Goal: Transaction & Acquisition: Purchase product/service

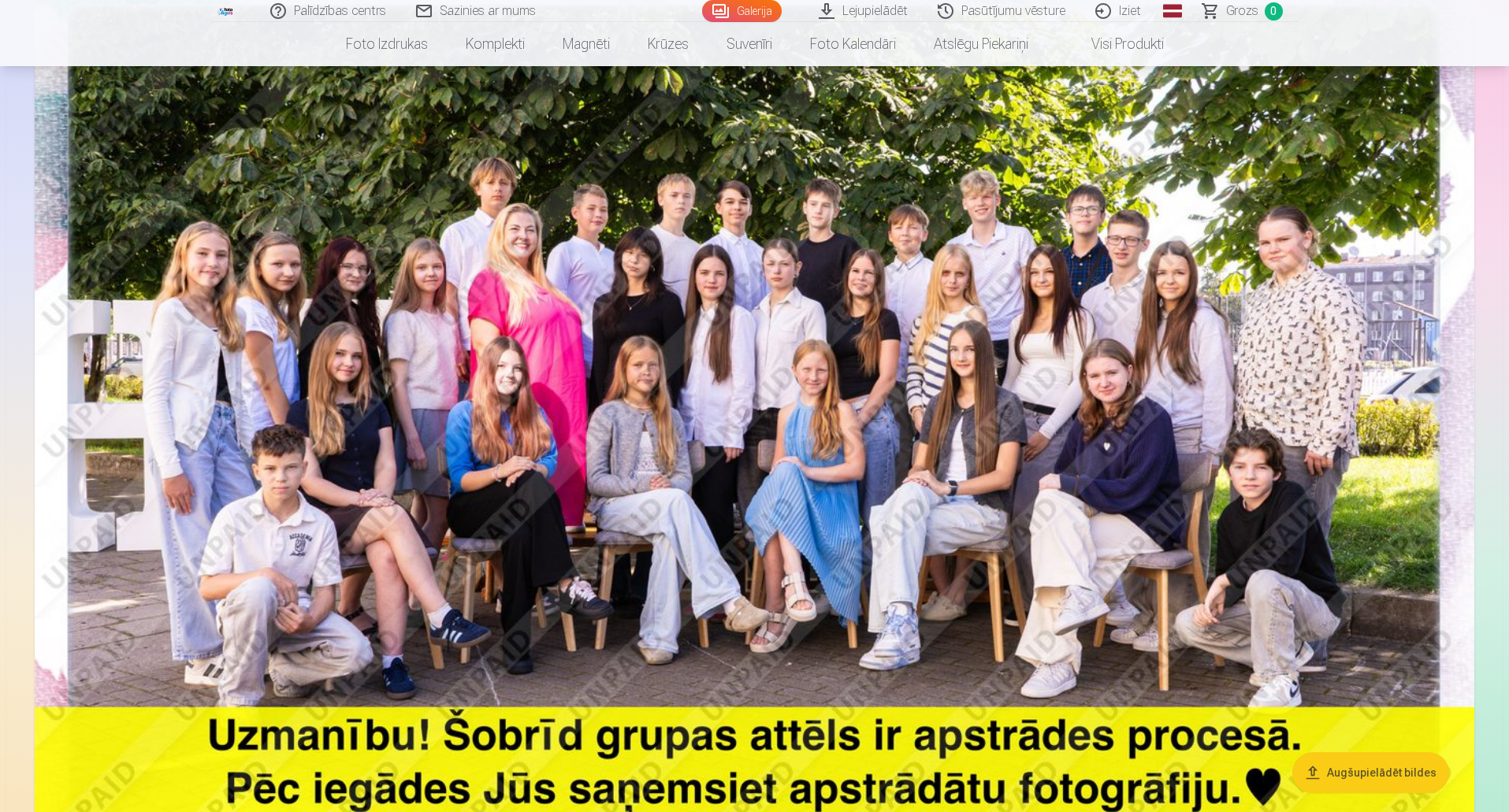
scroll to position [236, 0]
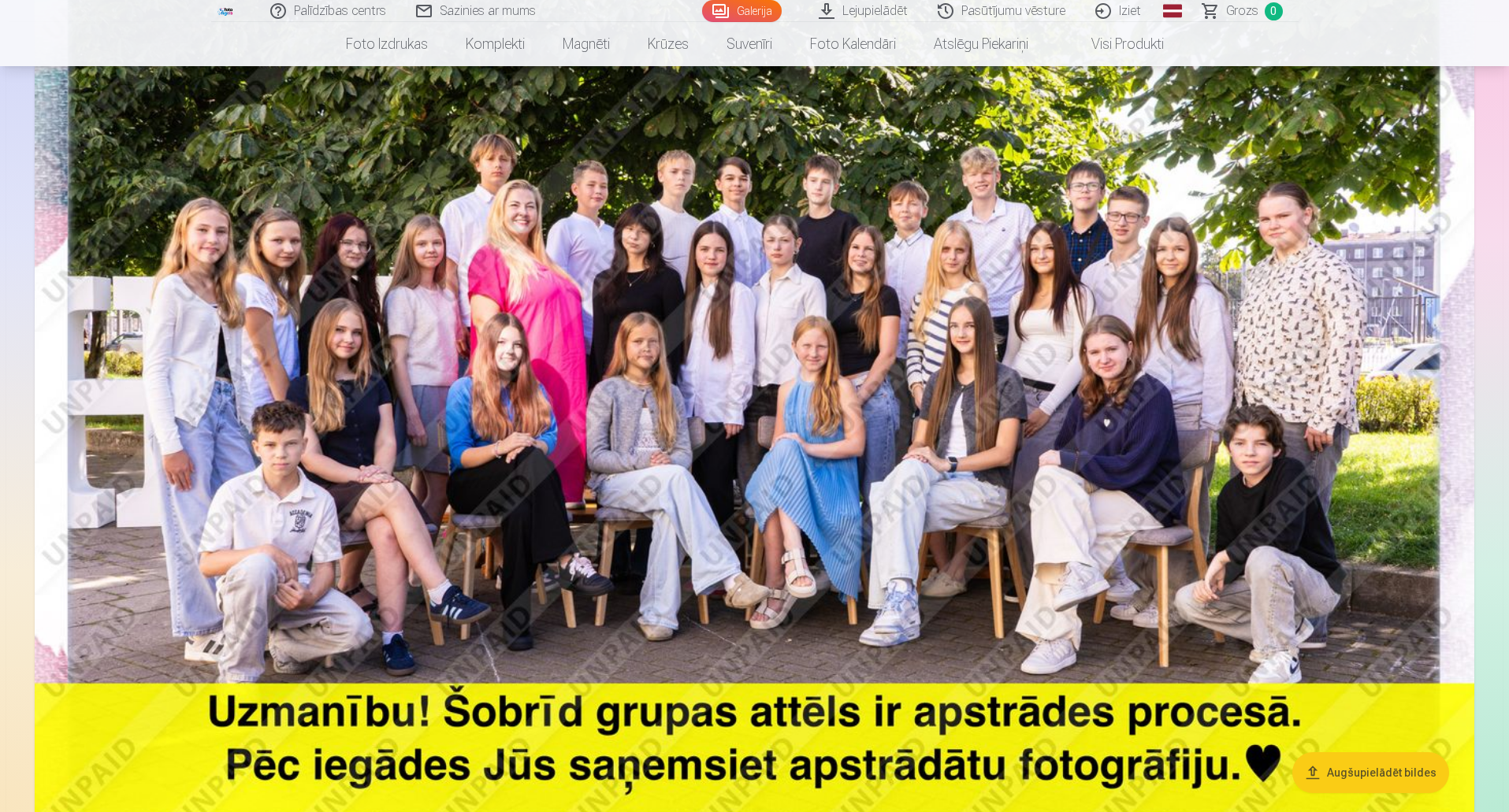
click at [962, 262] on img at bounding box center [754, 417] width 1440 height 960
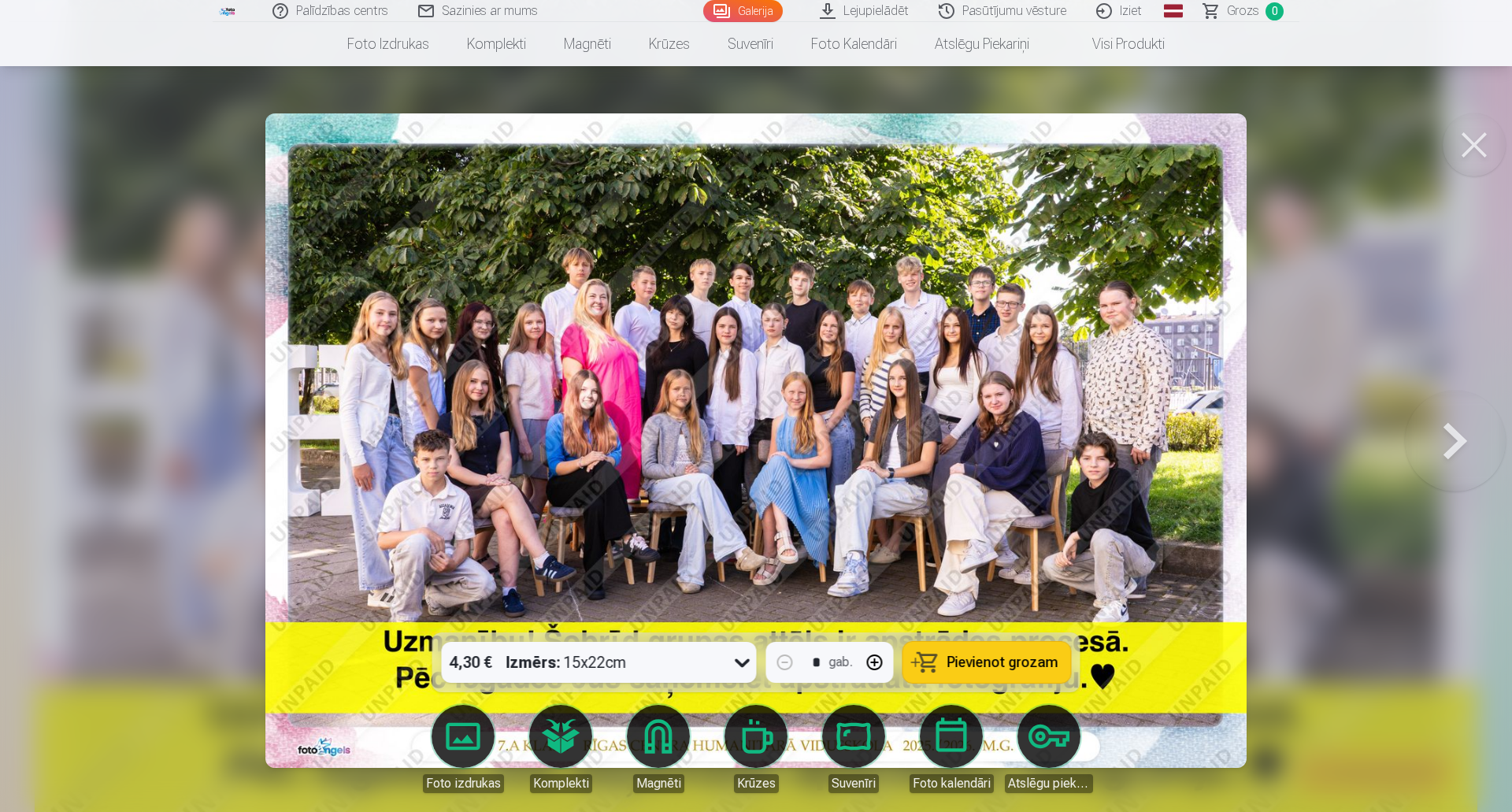
click at [1481, 143] on button at bounding box center [1473, 144] width 63 height 63
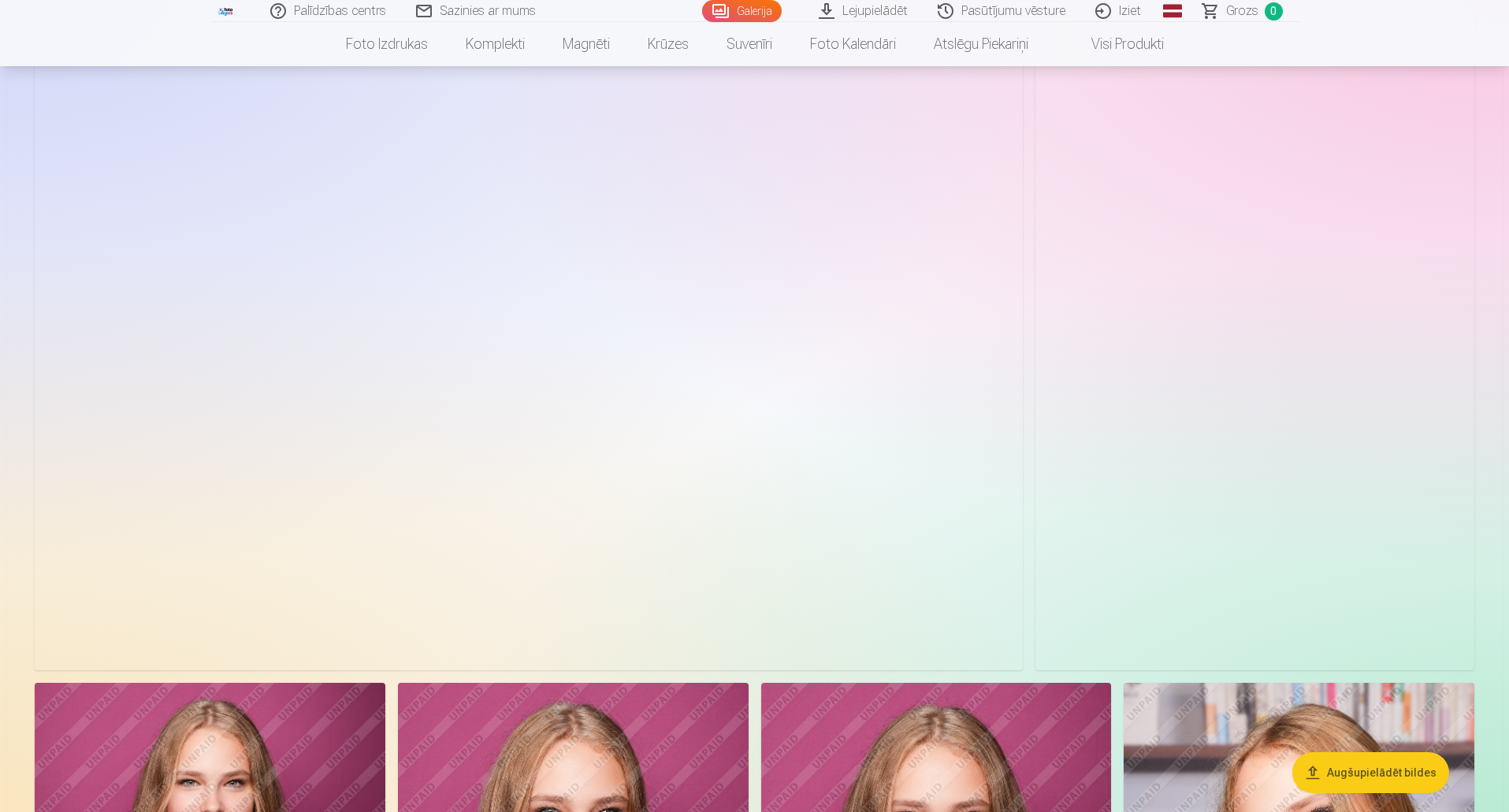
scroll to position [8107, 0]
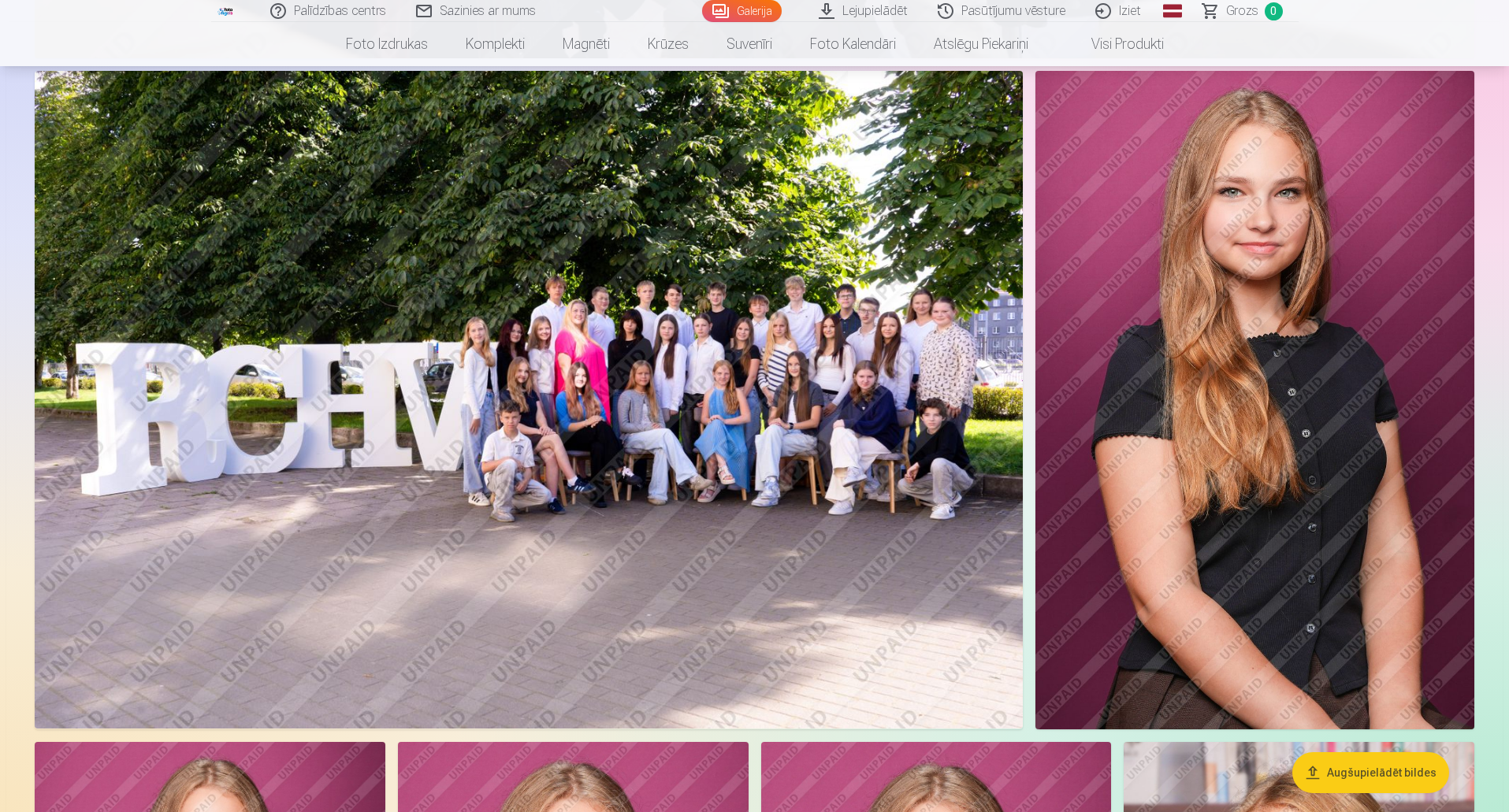
click at [533, 374] on img at bounding box center [529, 400] width 988 height 658
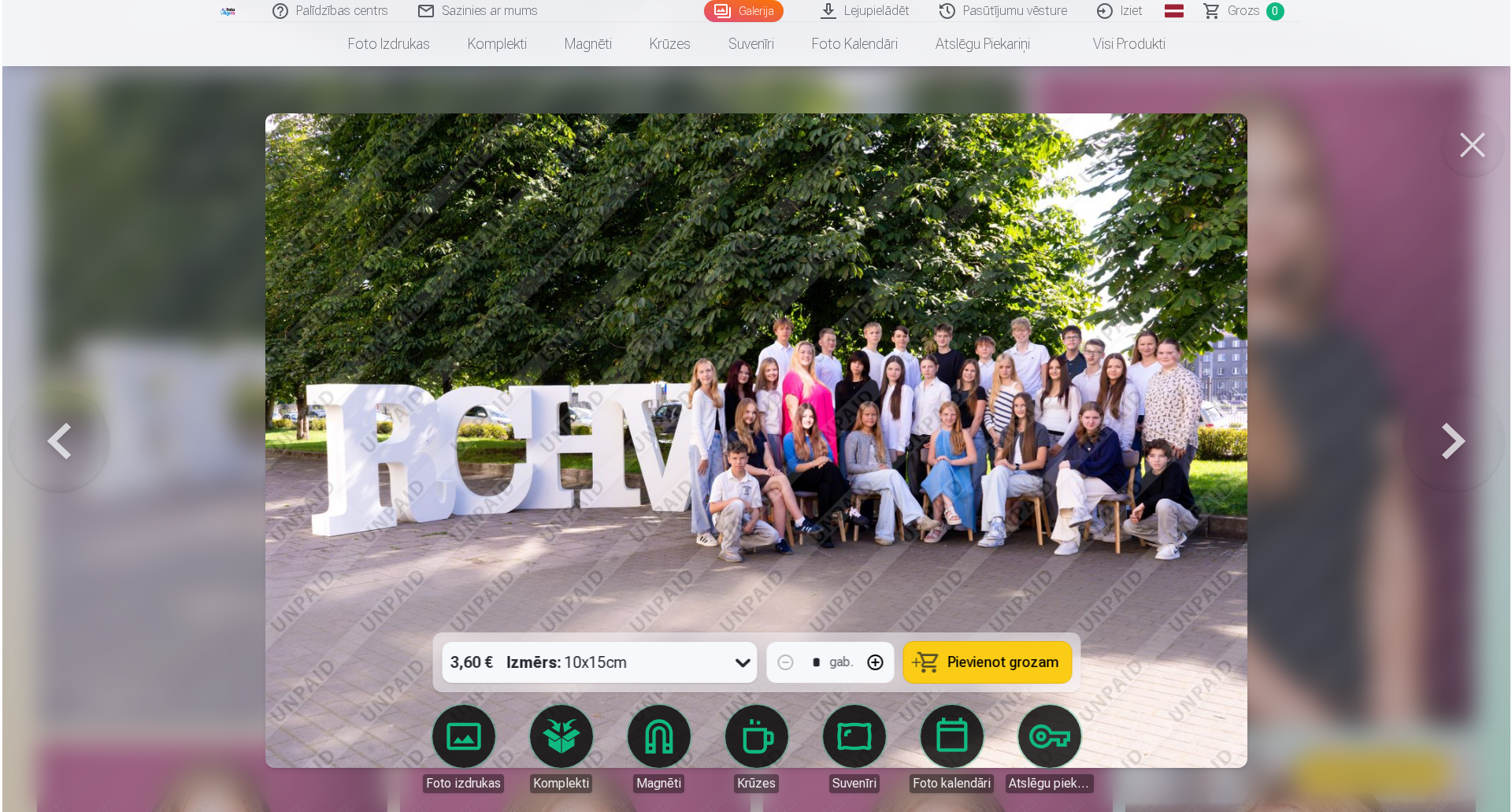
scroll to position [8126, 0]
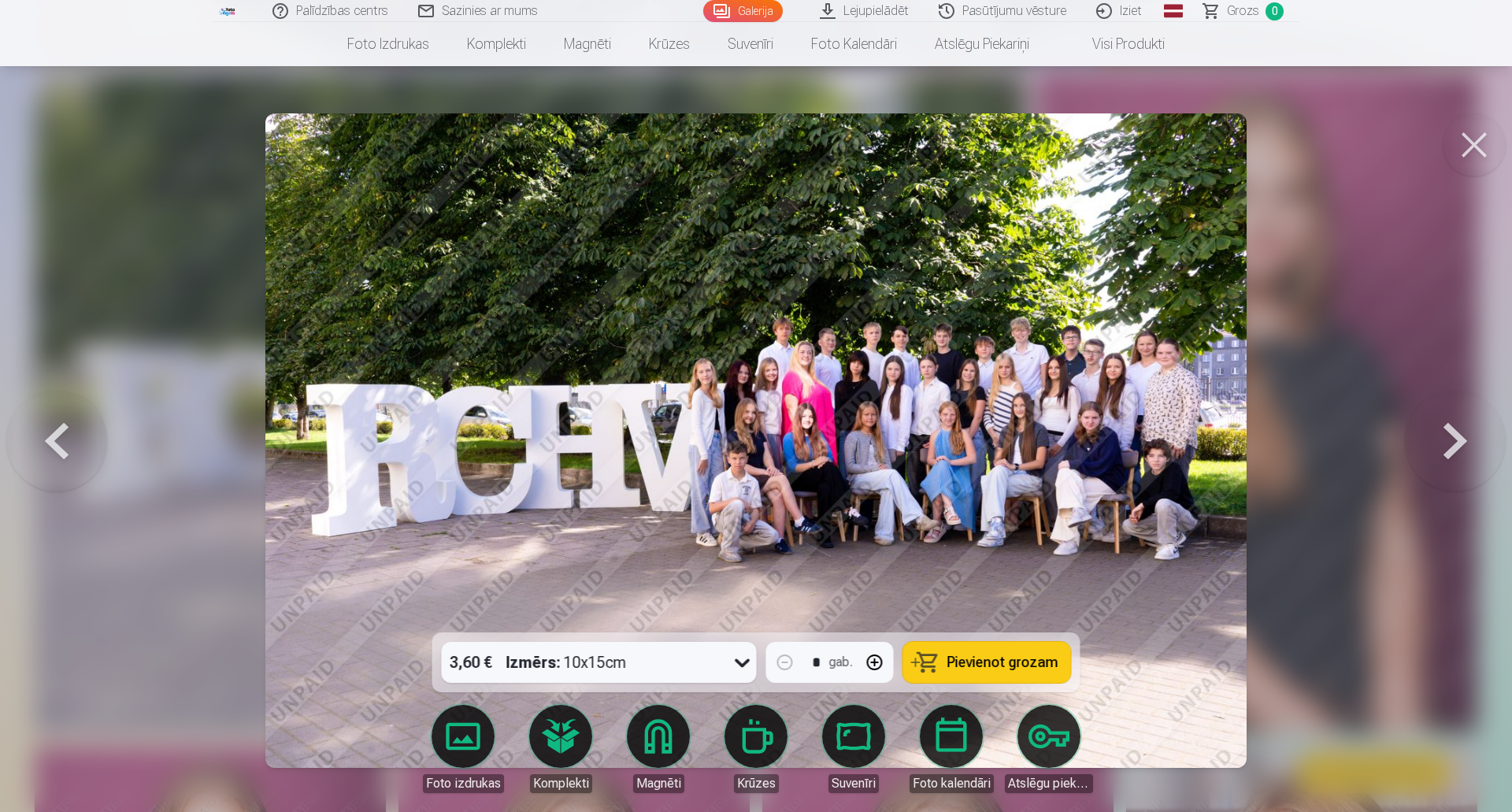
click at [1470, 149] on button at bounding box center [1473, 144] width 63 height 63
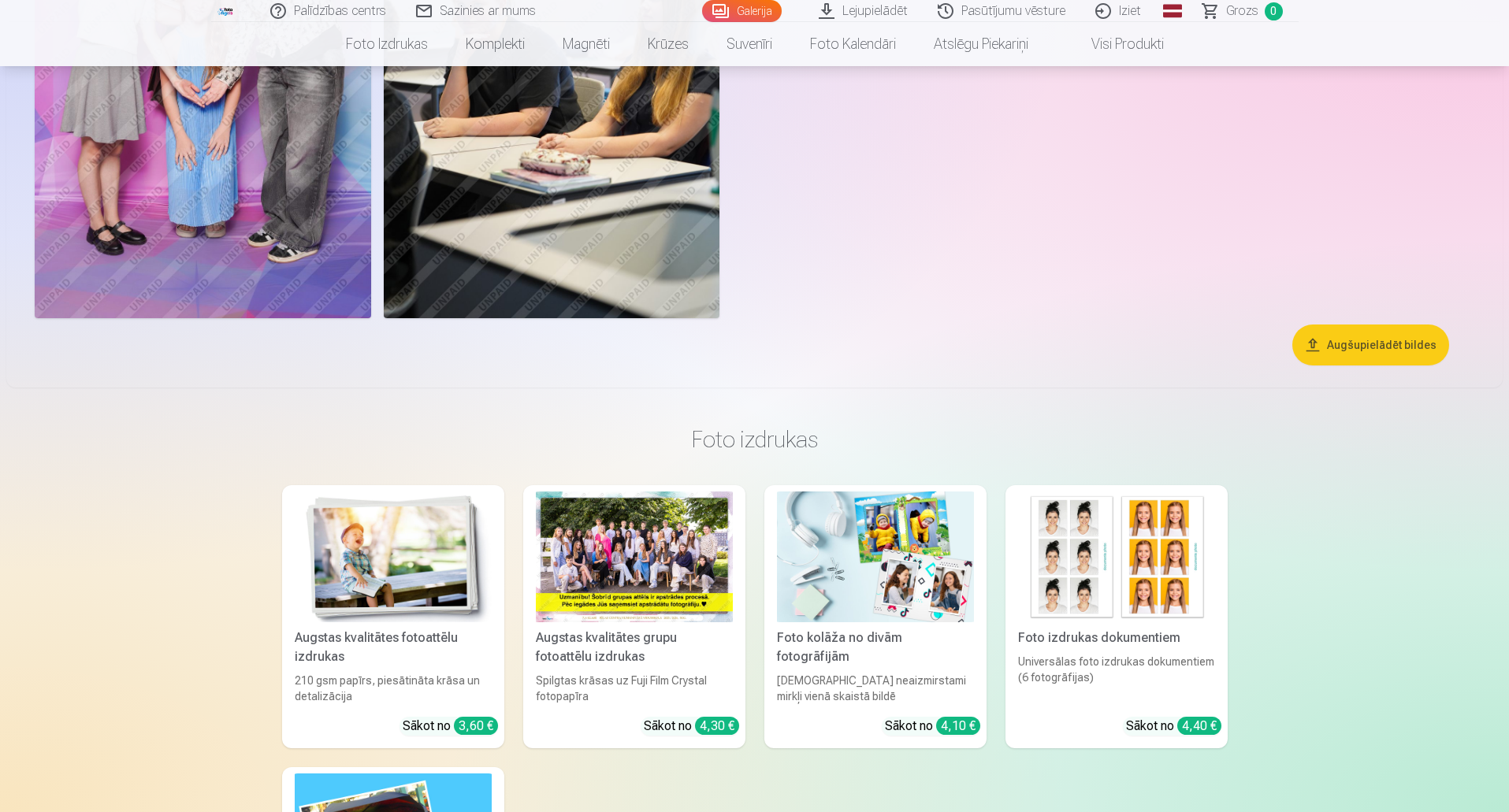
scroll to position [9603, 0]
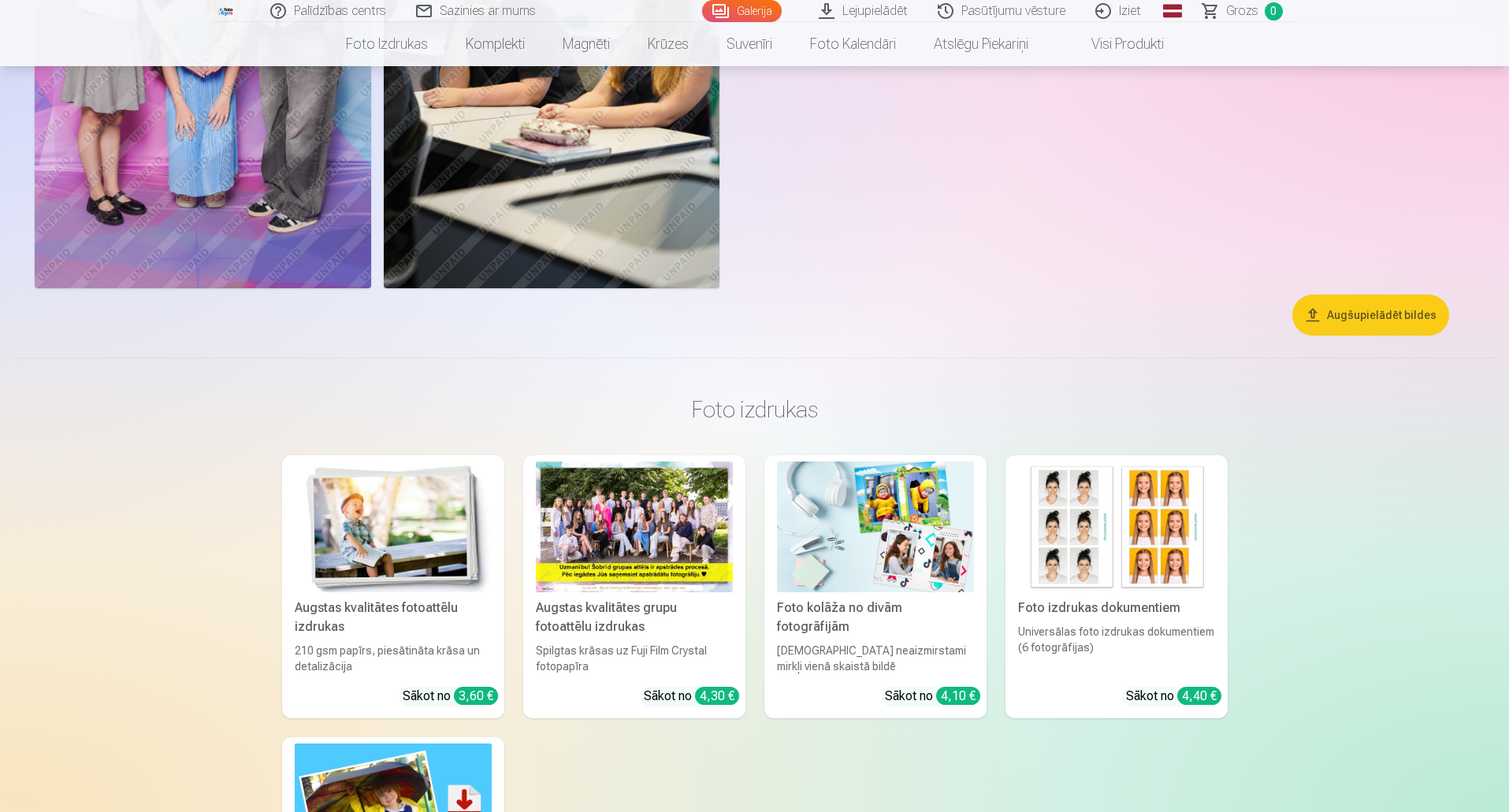
click at [1373, 310] on button "Augšupielādēt bildes" at bounding box center [1371, 315] width 156 height 41
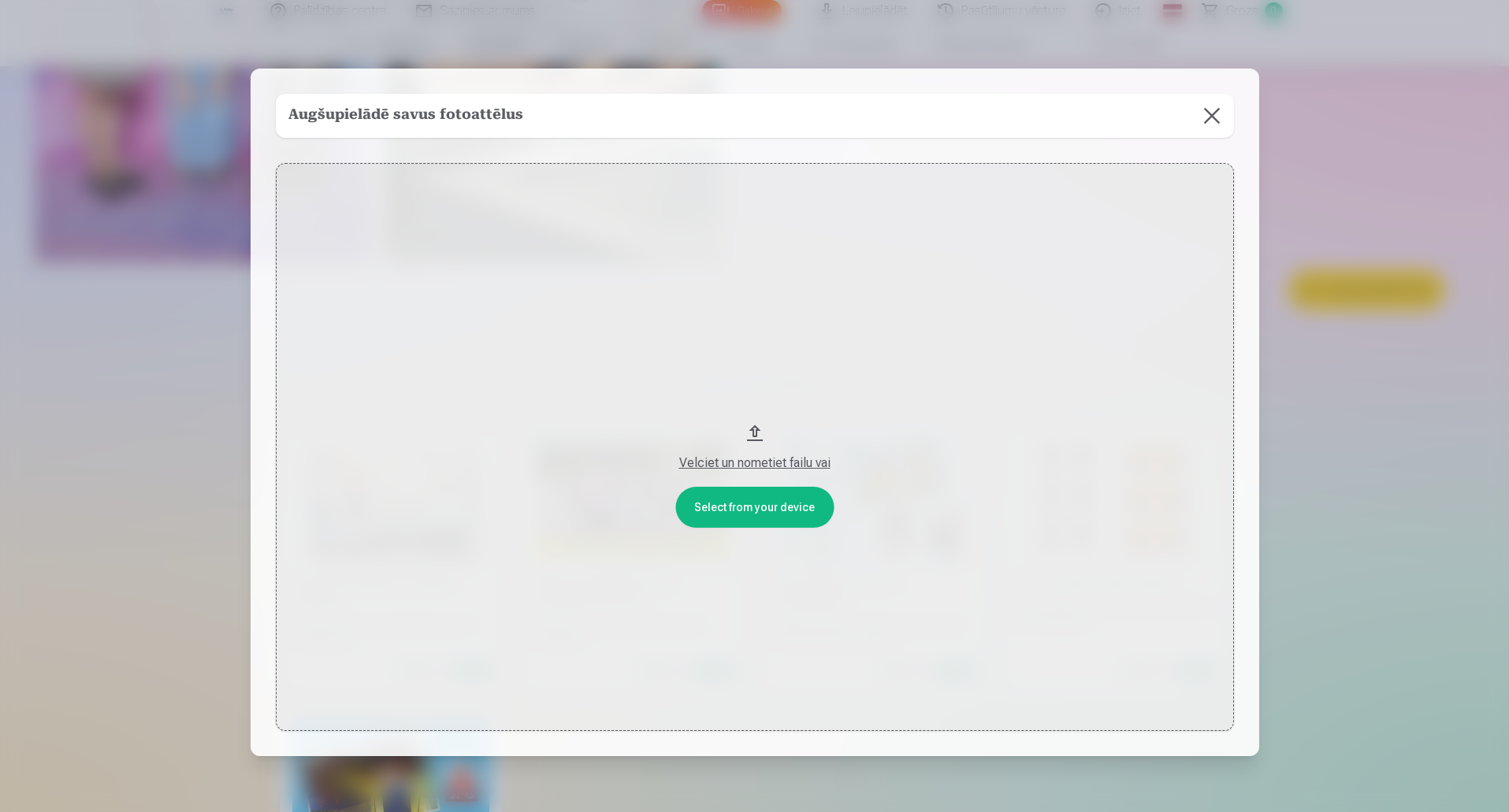
scroll to position [9629, 0]
click at [1218, 109] on button at bounding box center [1214, 116] width 44 height 44
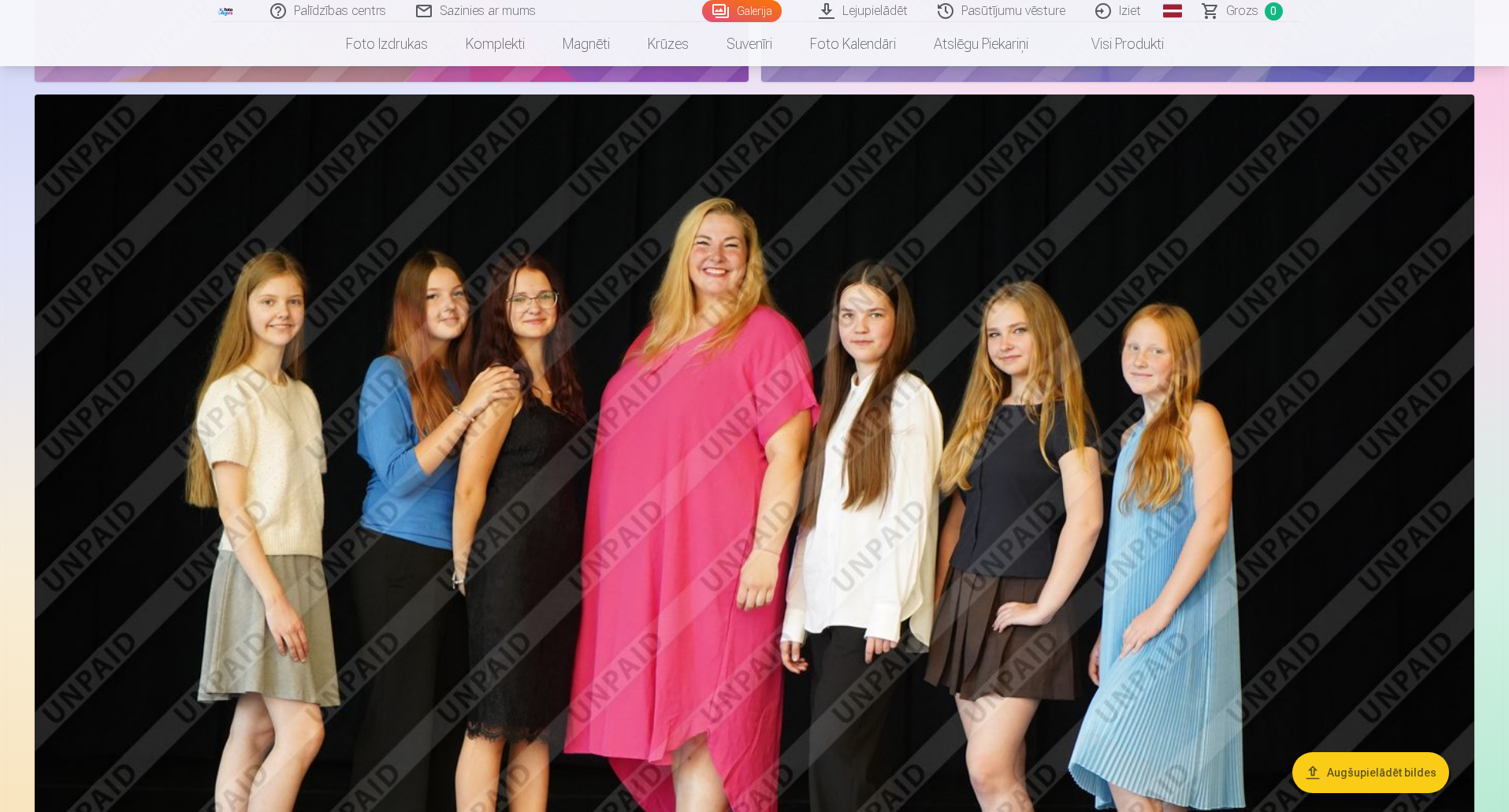
scroll to position [5061, 0]
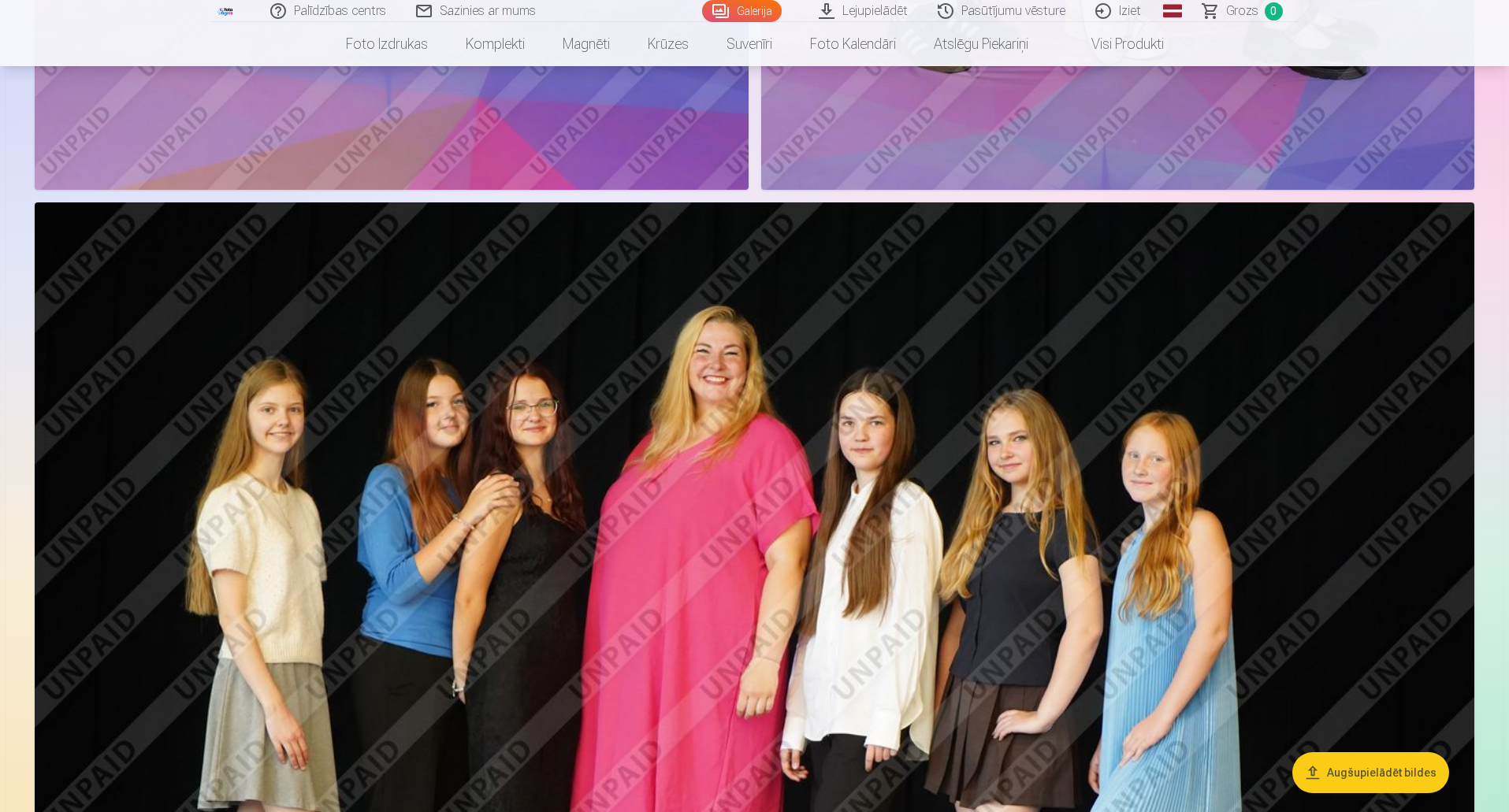
click at [538, 429] on img at bounding box center [754, 681] width 1440 height 959
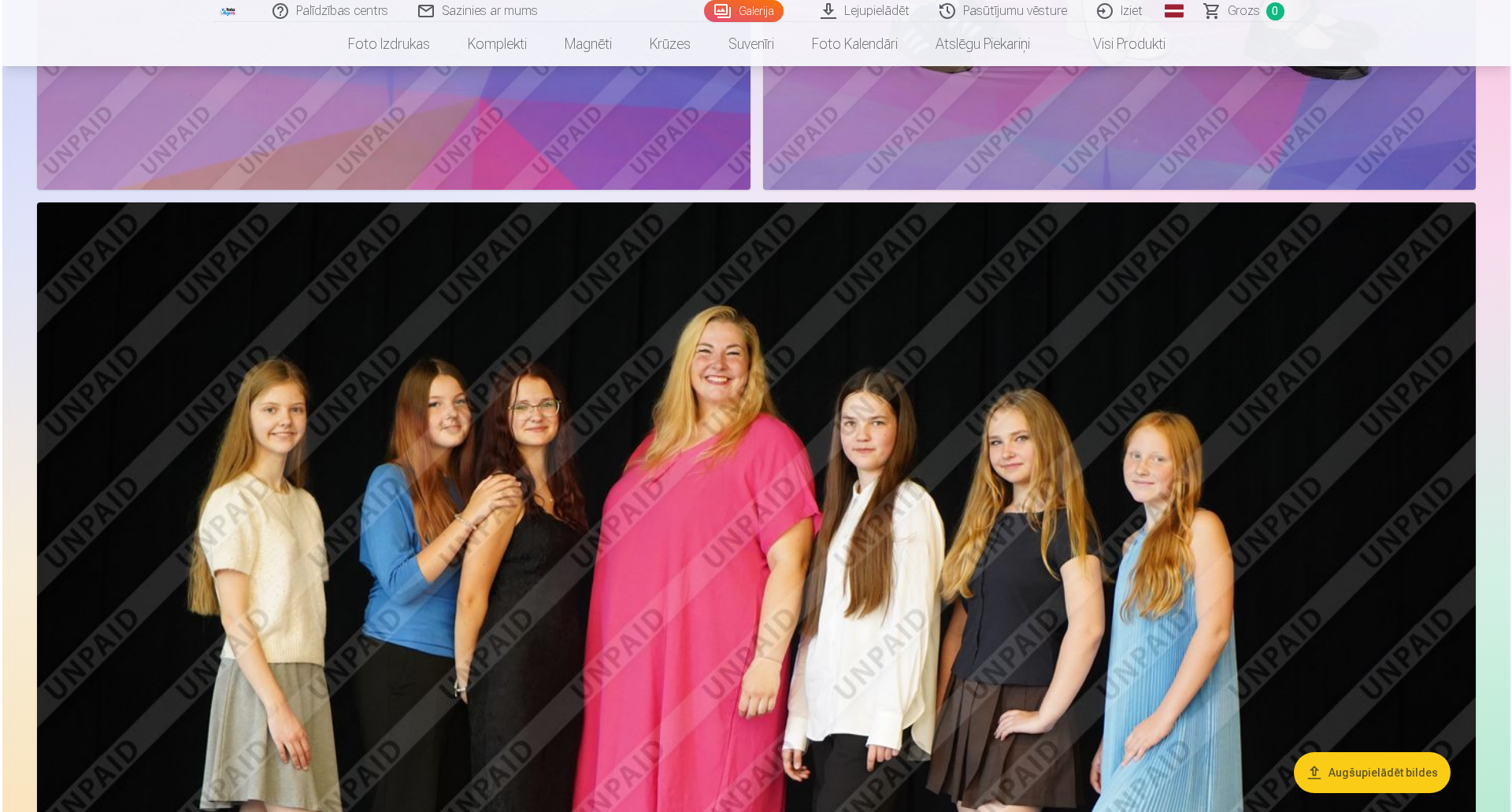
scroll to position [5072, 0]
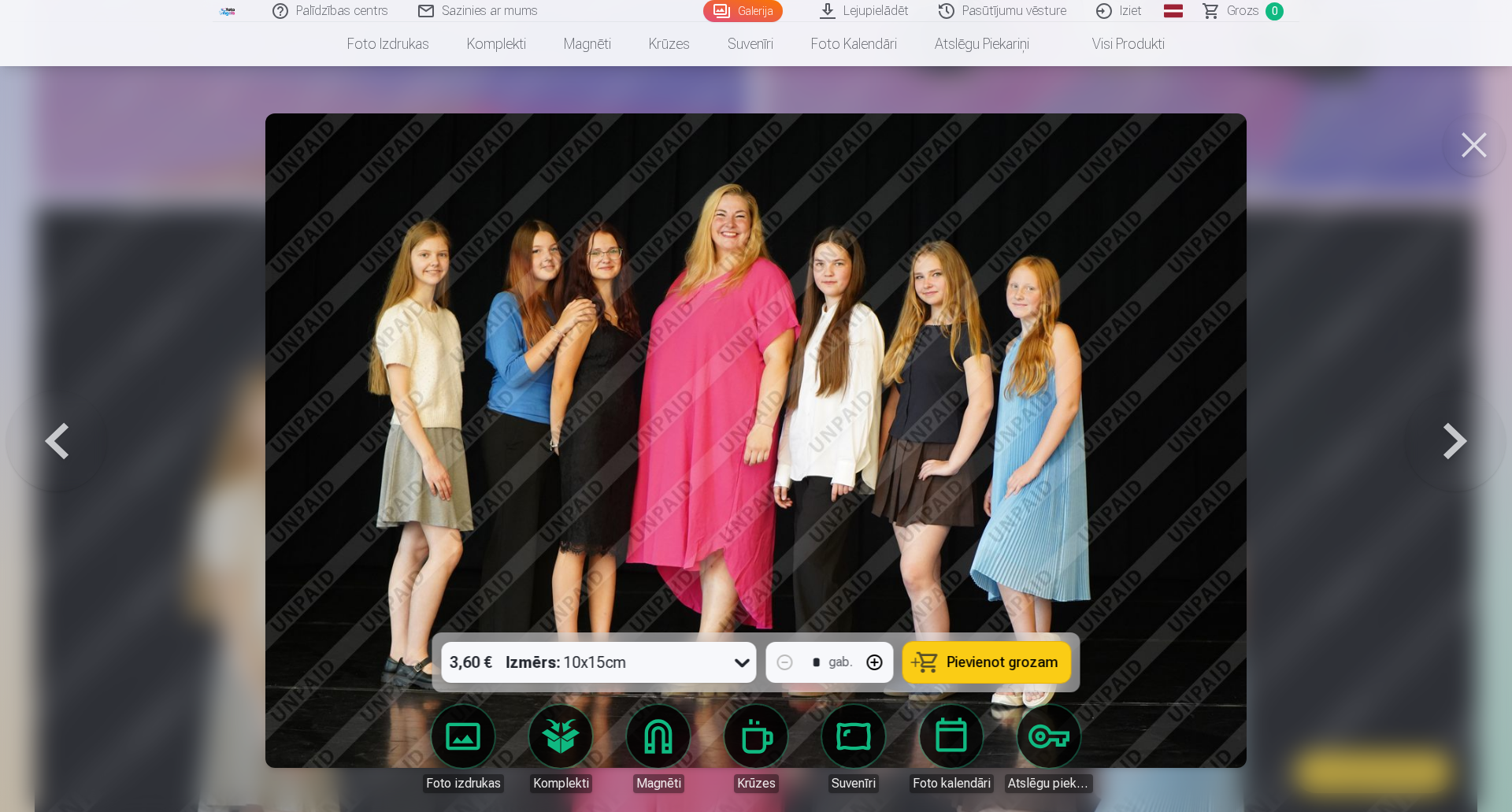
click at [1478, 143] on button at bounding box center [1473, 144] width 63 height 63
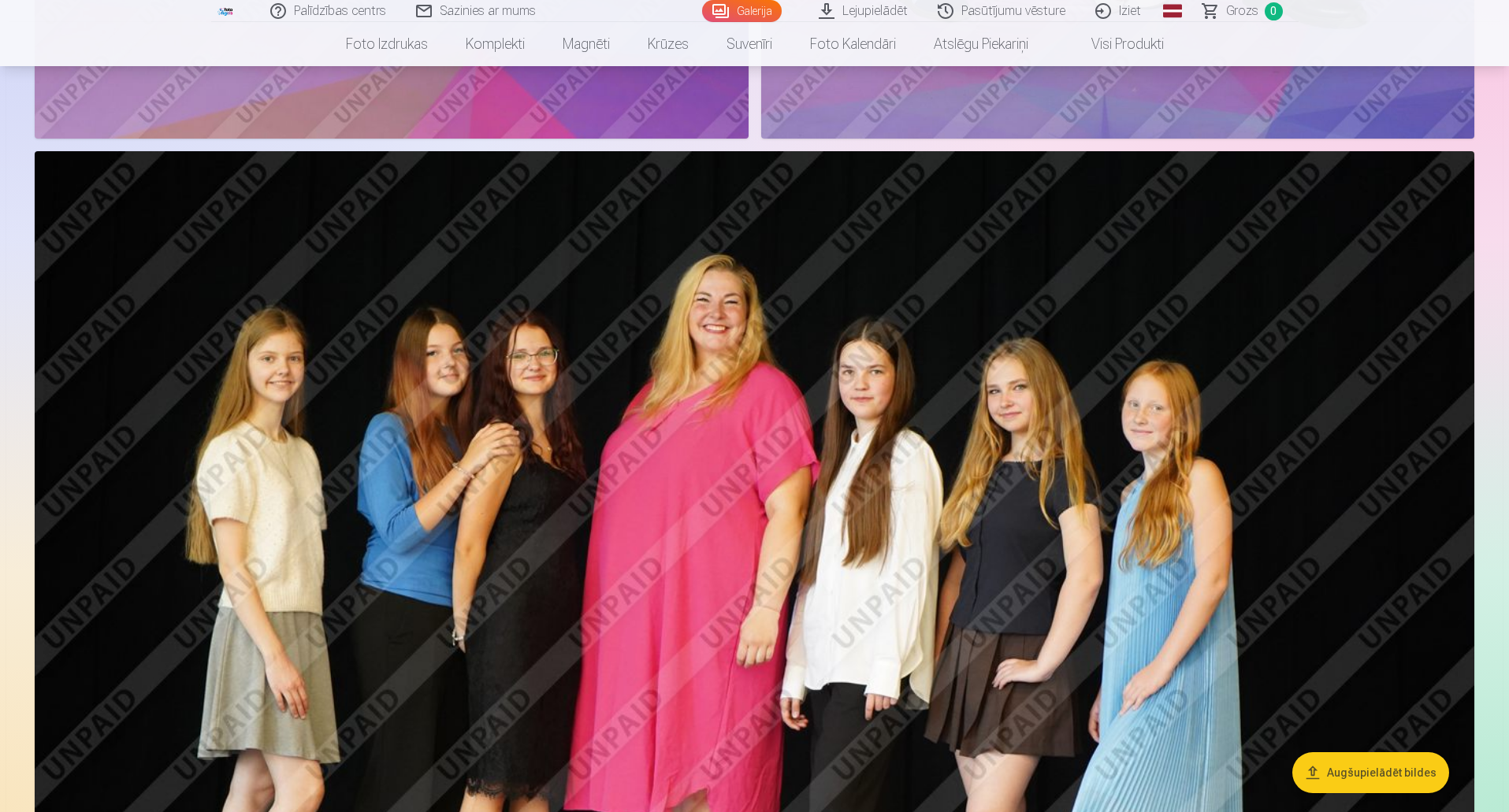
scroll to position [5139, 0]
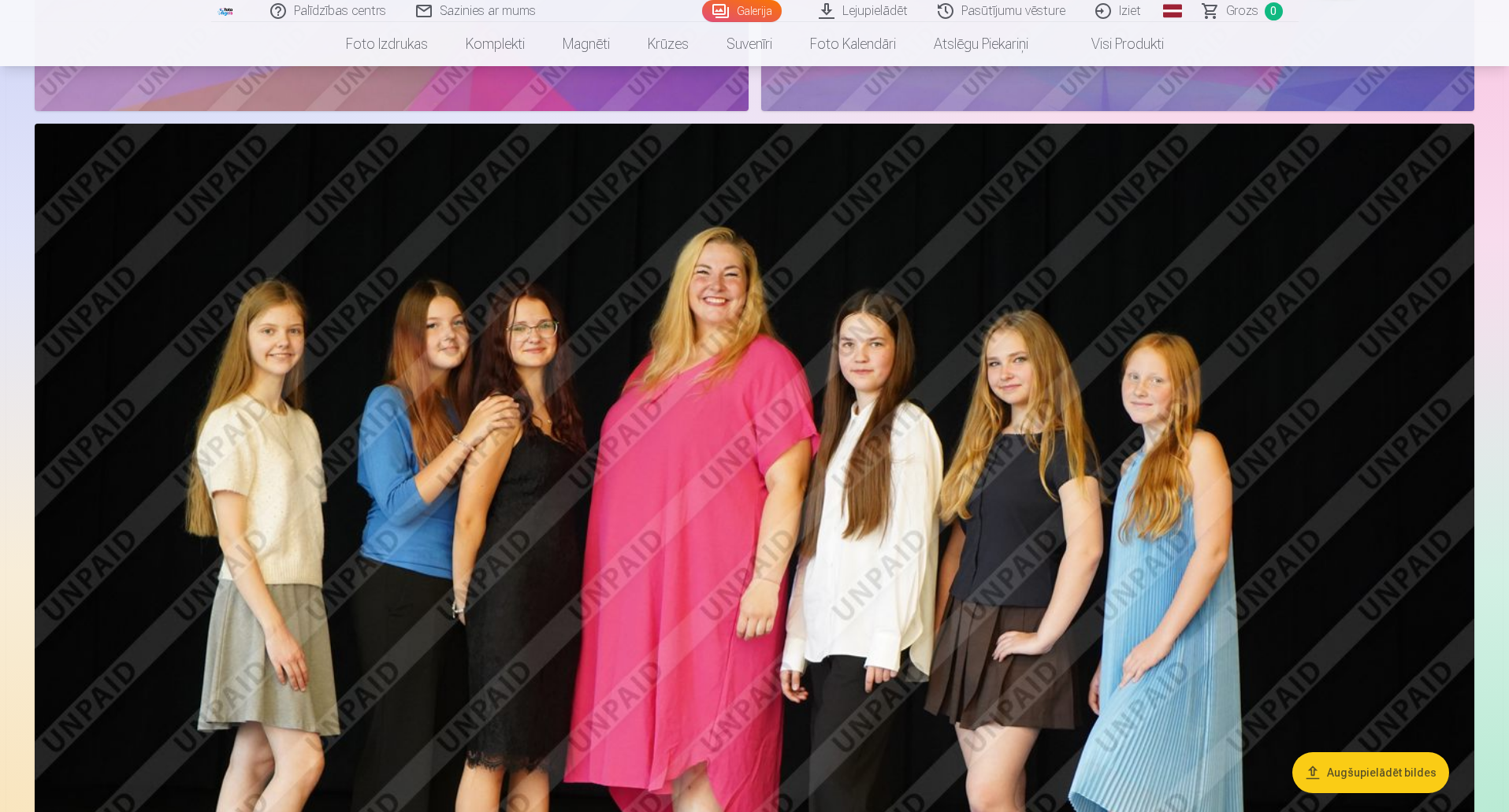
click at [535, 353] on img at bounding box center [754, 602] width 1440 height 959
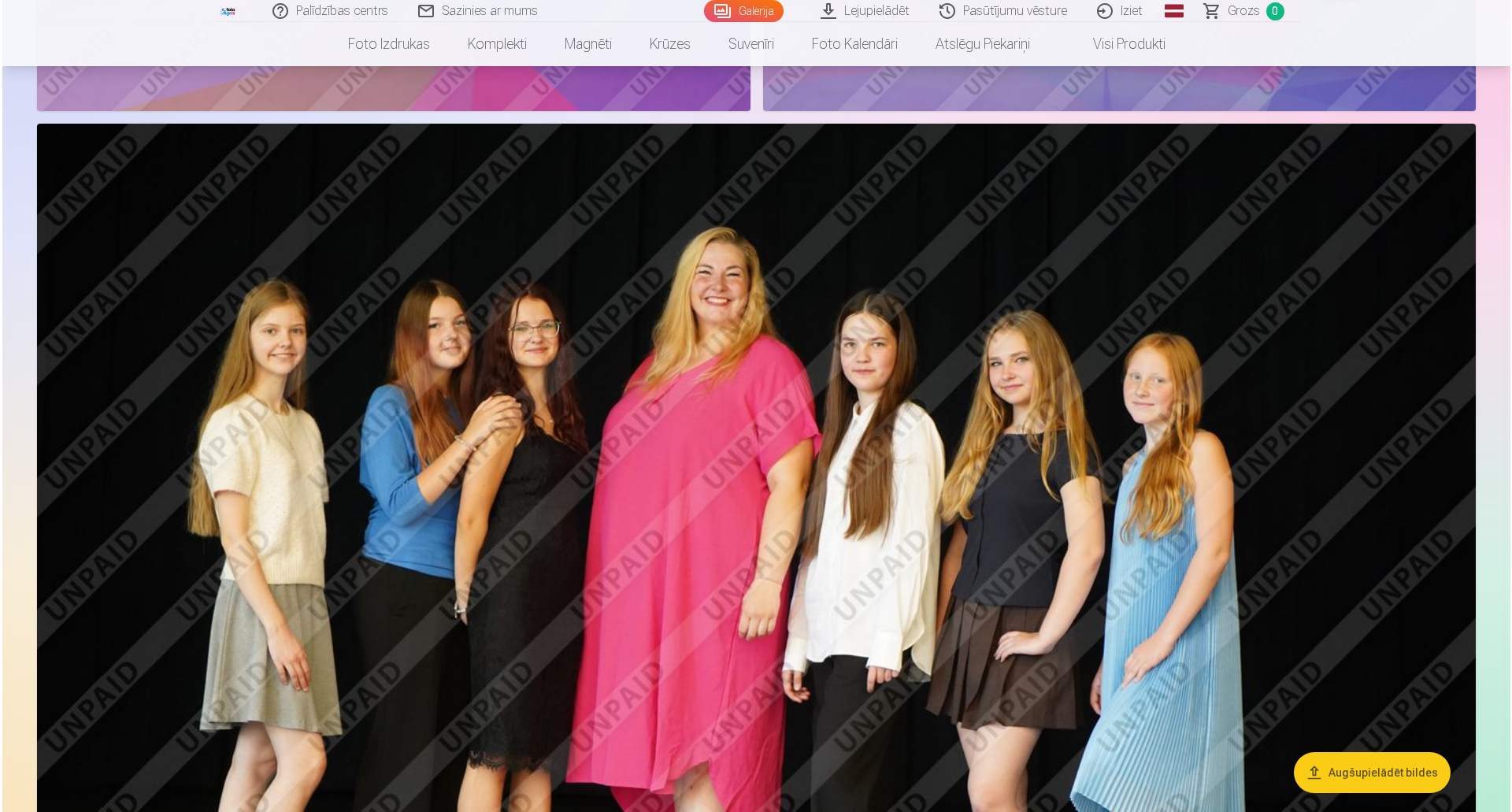
scroll to position [5150, 0]
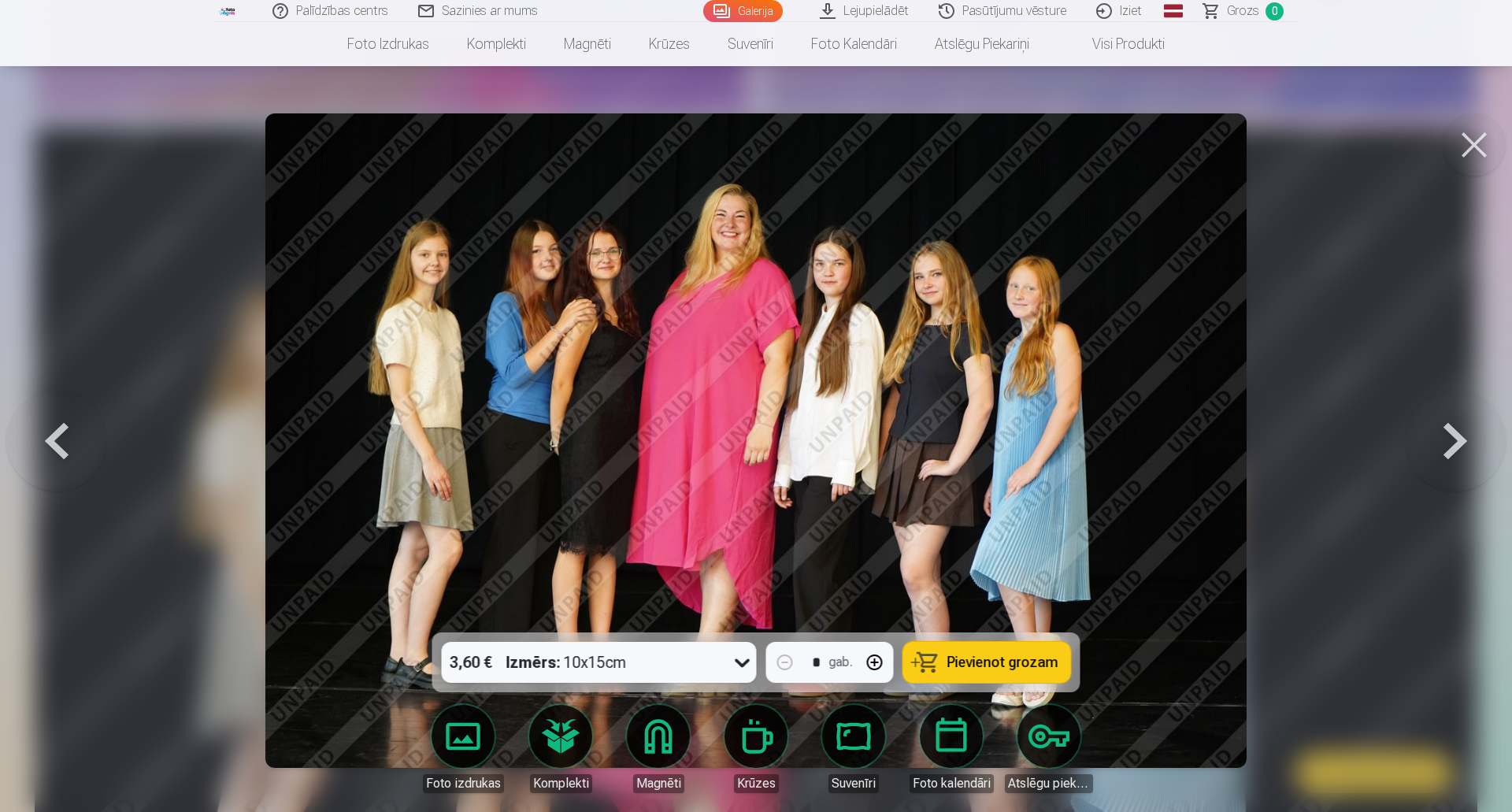
click at [1472, 144] on button at bounding box center [1473, 144] width 63 height 63
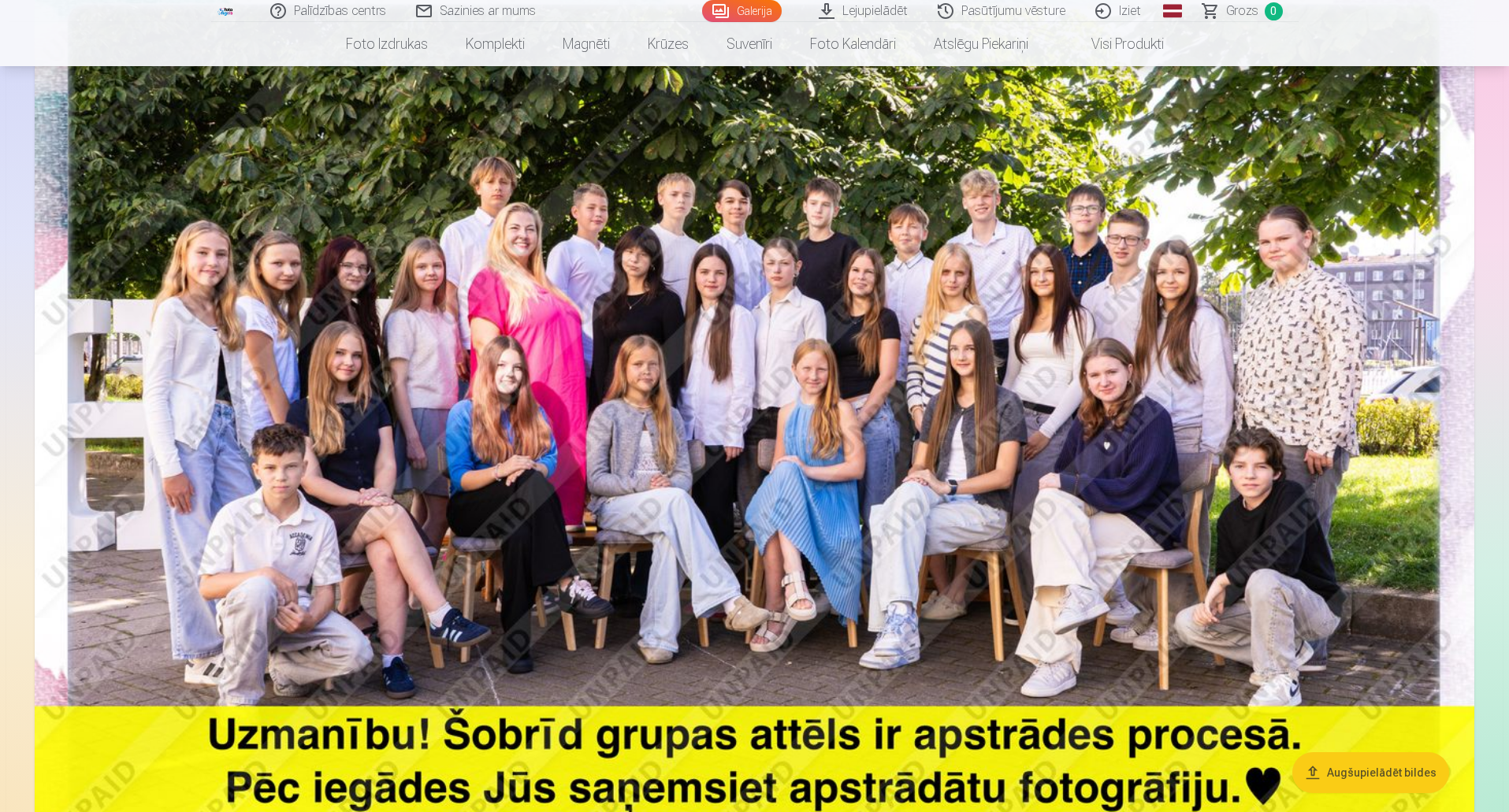
scroll to position [315, 0]
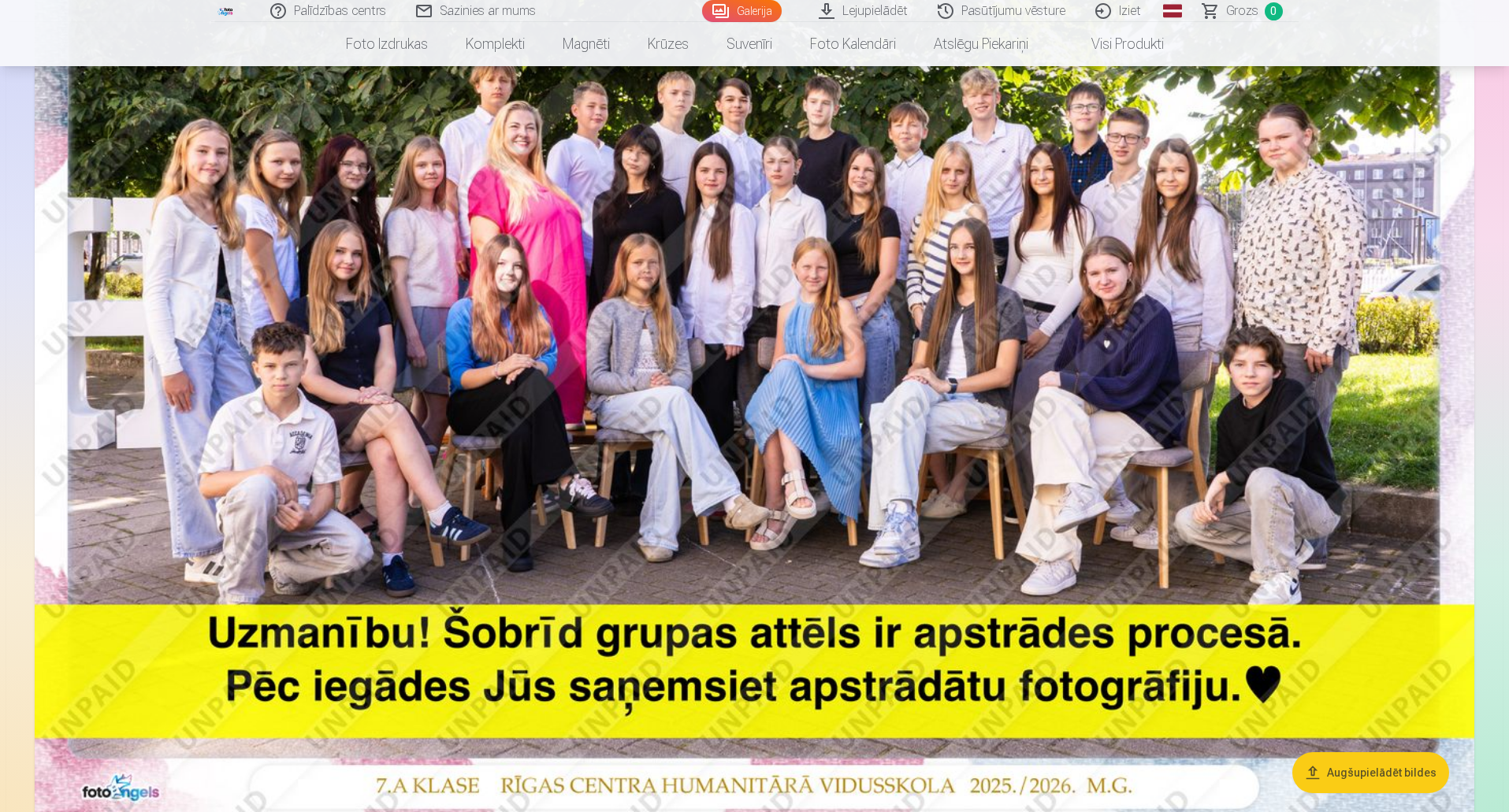
click at [974, 156] on img at bounding box center [754, 338] width 1440 height 960
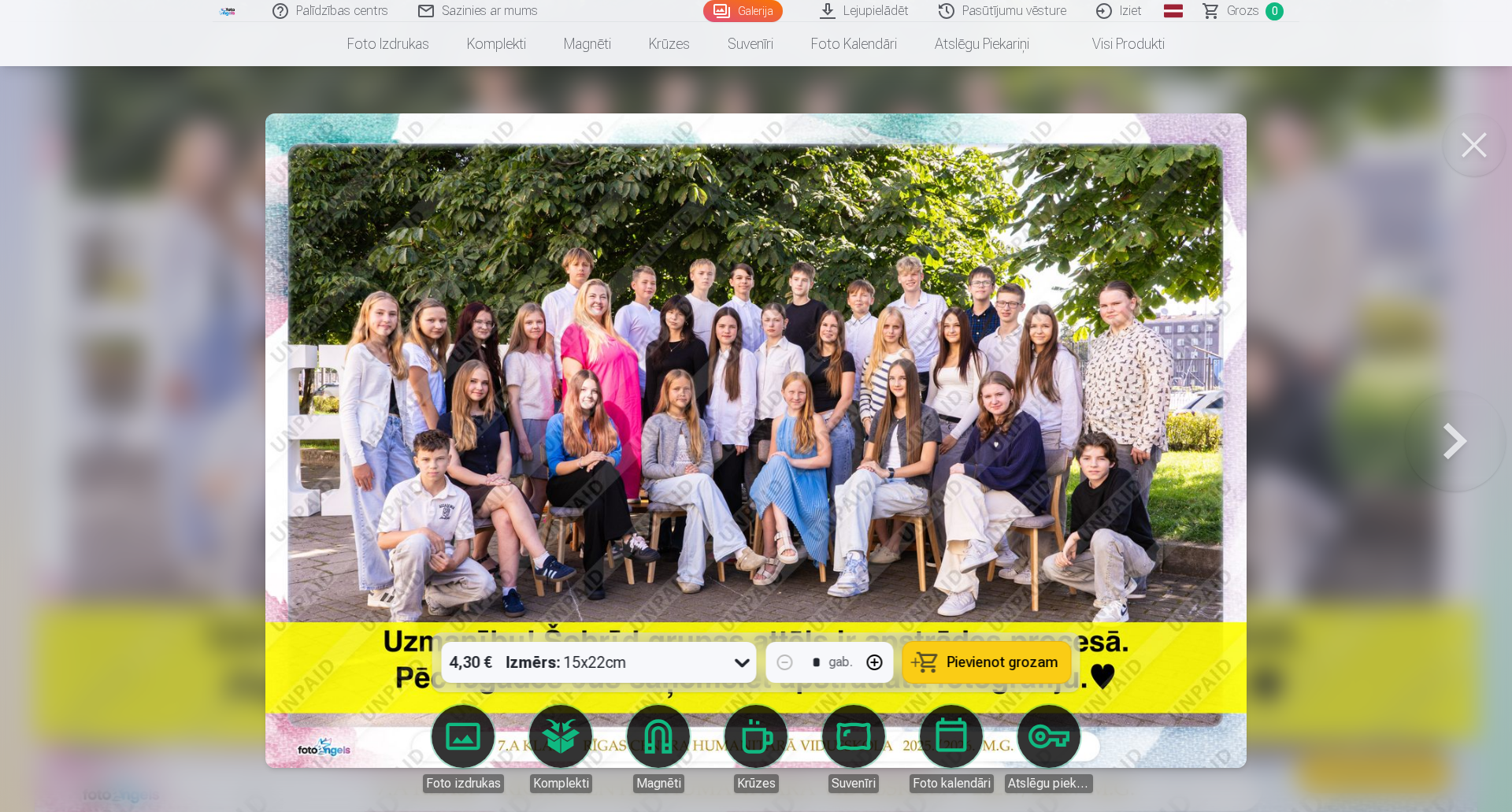
click at [1476, 139] on button at bounding box center [1473, 144] width 63 height 63
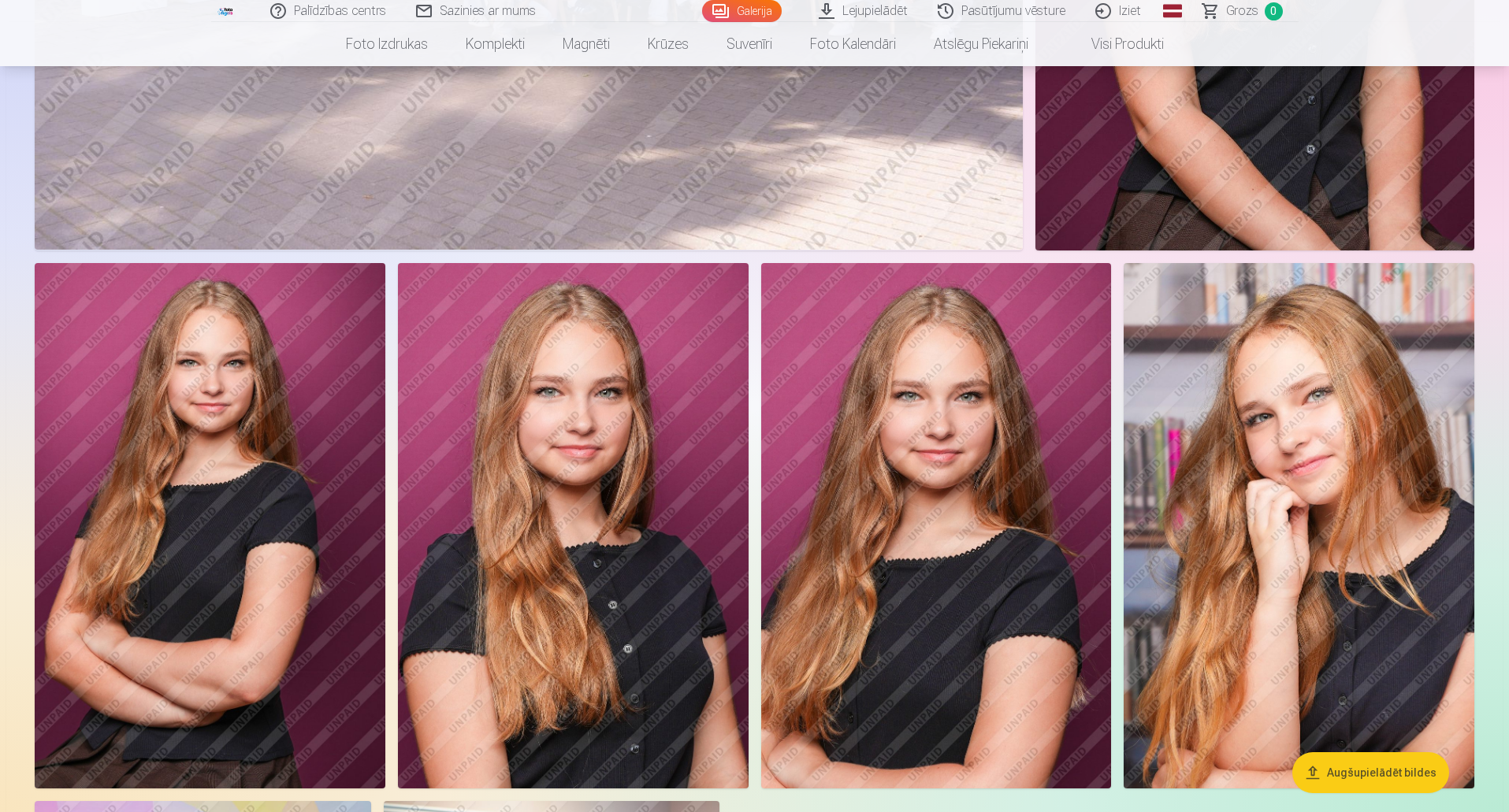
scroll to position [8664, 0]
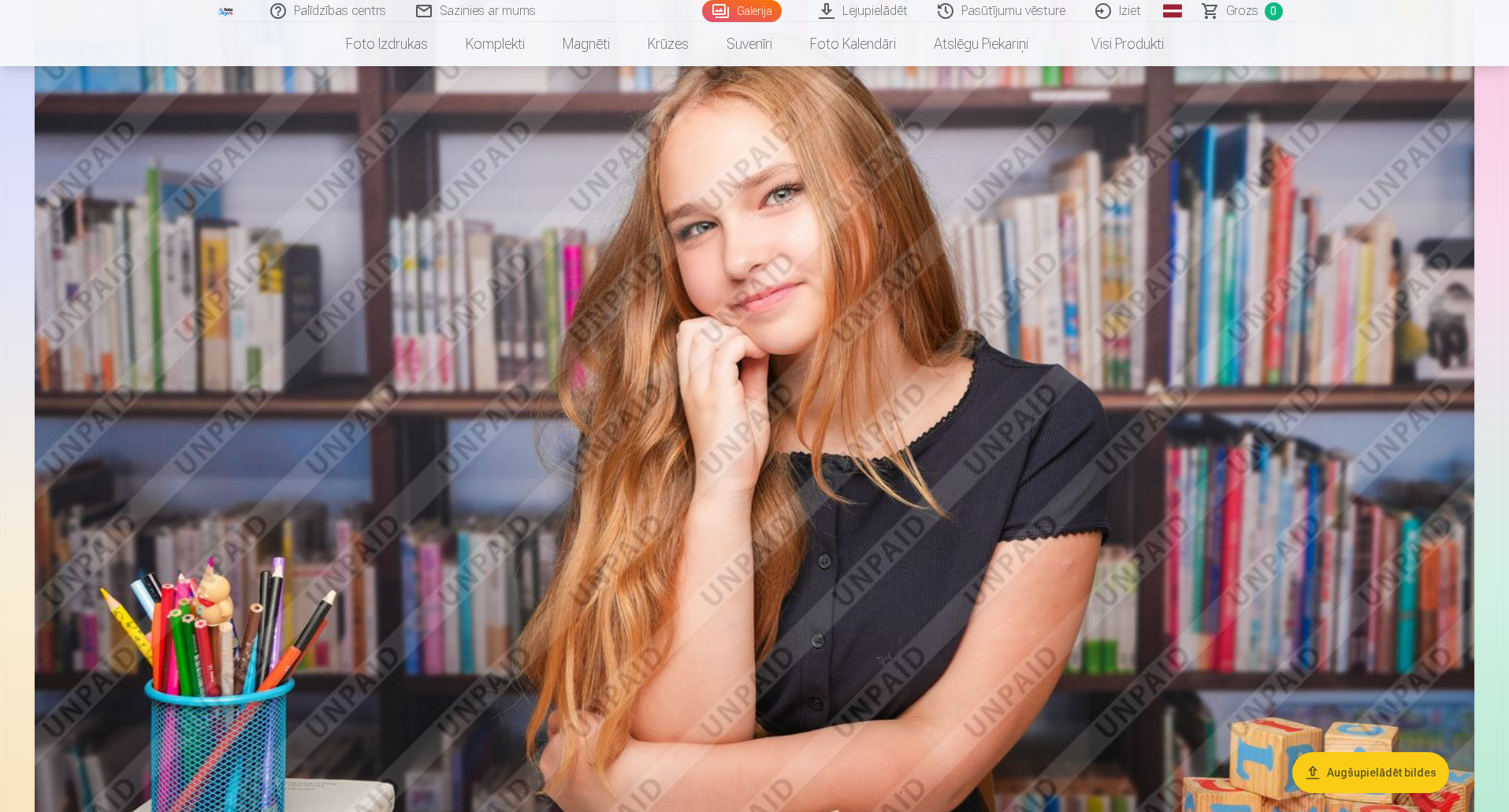
scroll to position [2521, 0]
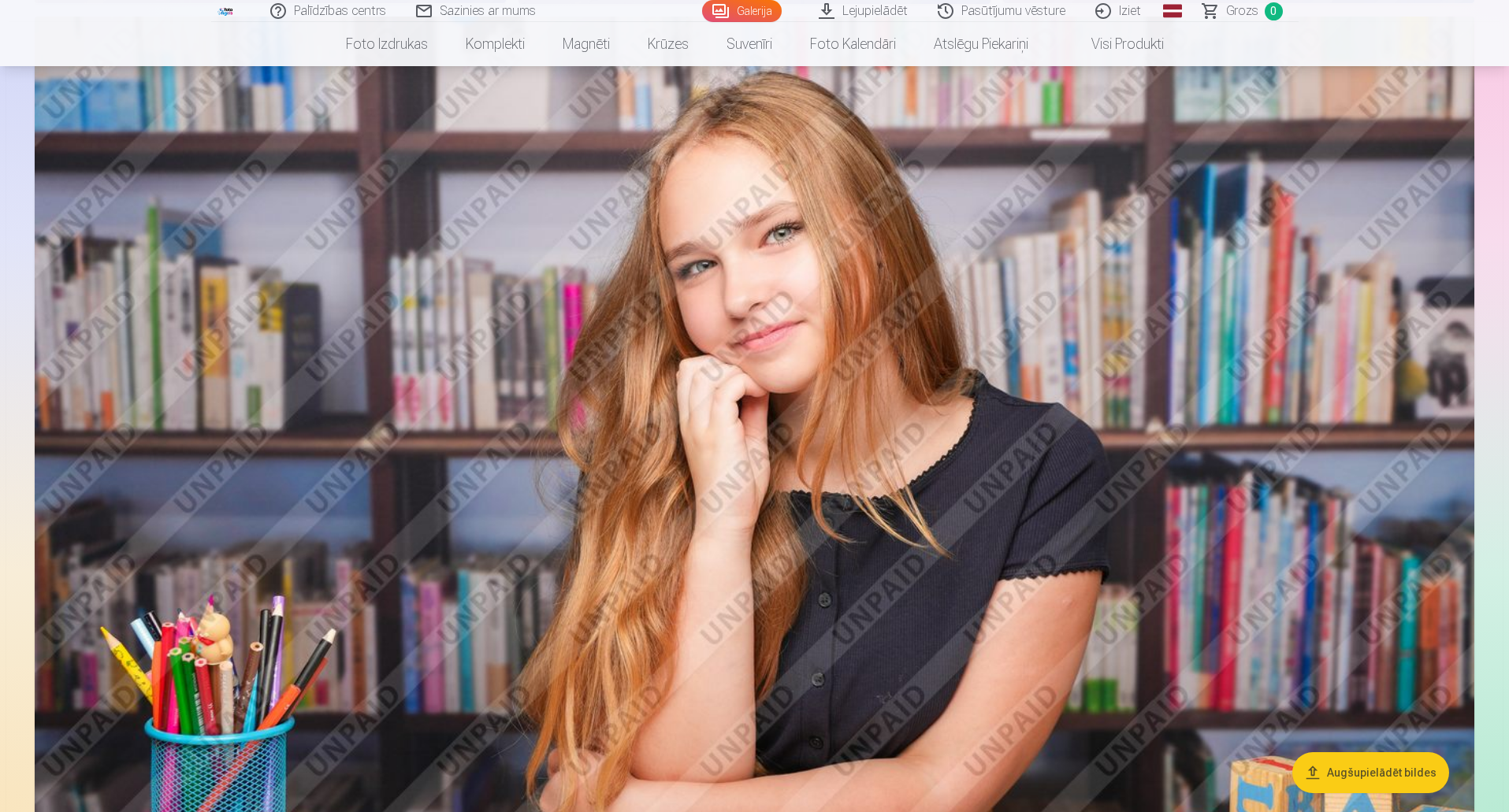
click at [1158, 151] on img at bounding box center [754, 496] width 1440 height 959
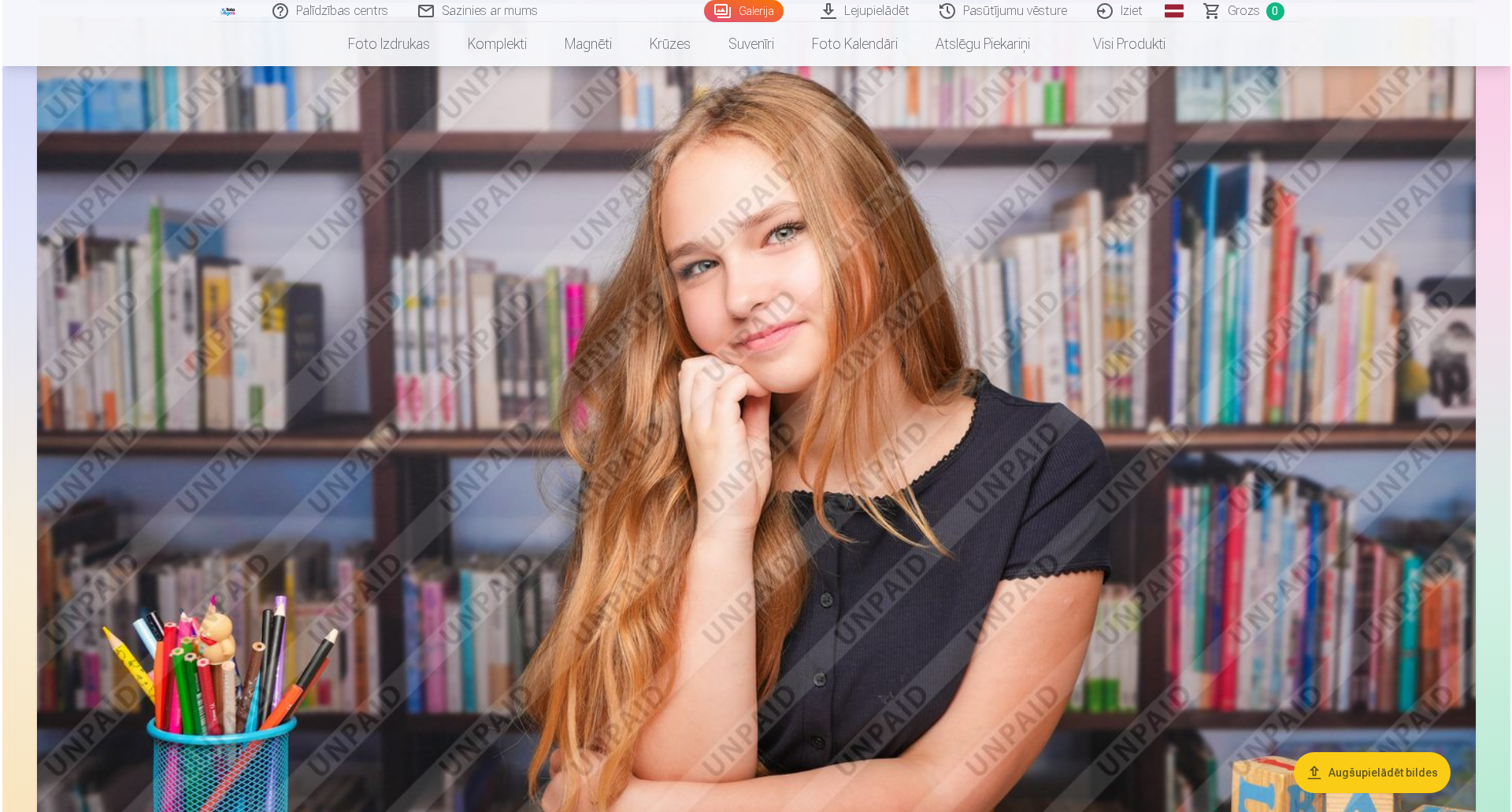
scroll to position [2524, 0]
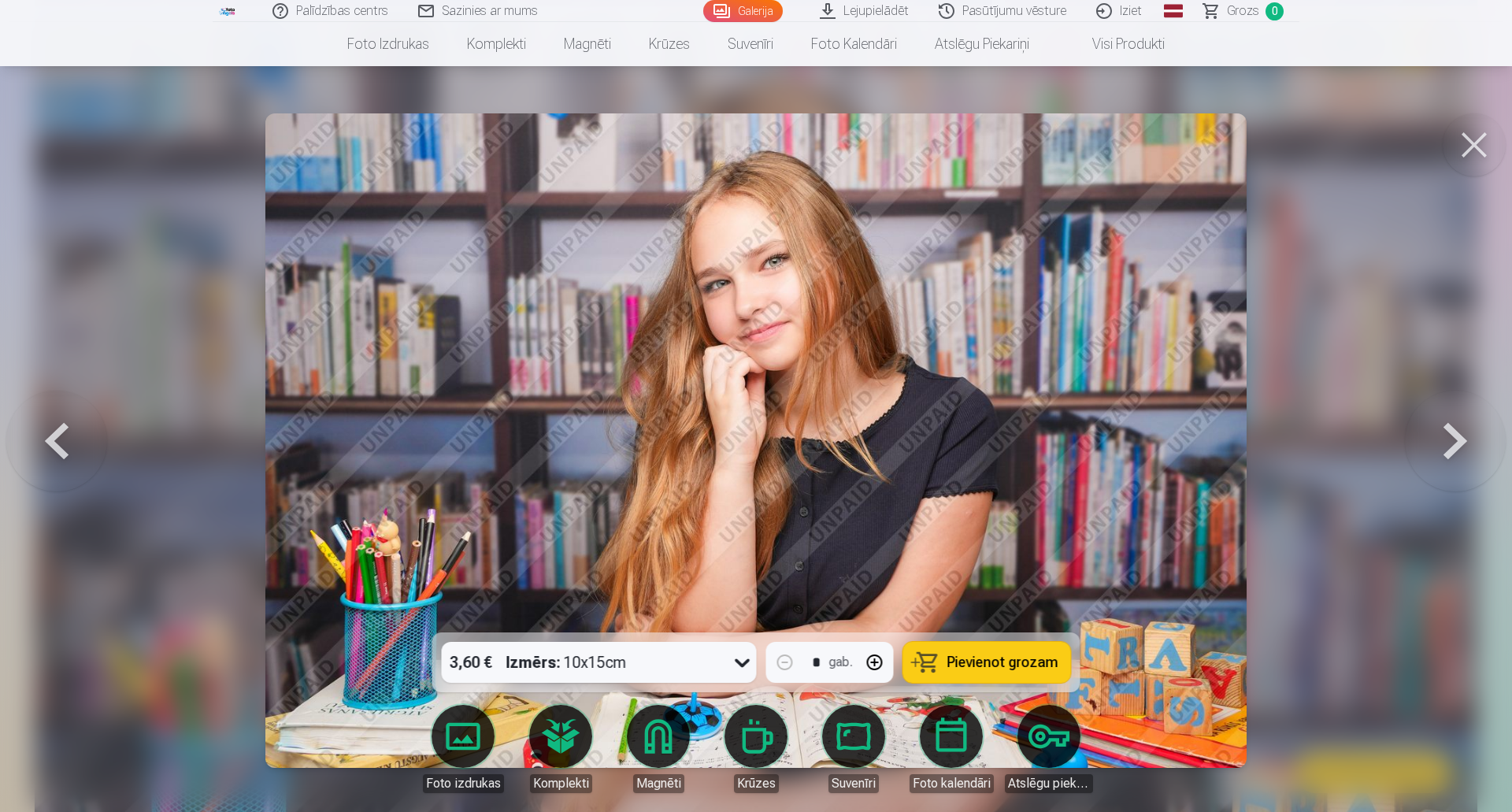
click at [1464, 140] on button at bounding box center [1473, 144] width 63 height 63
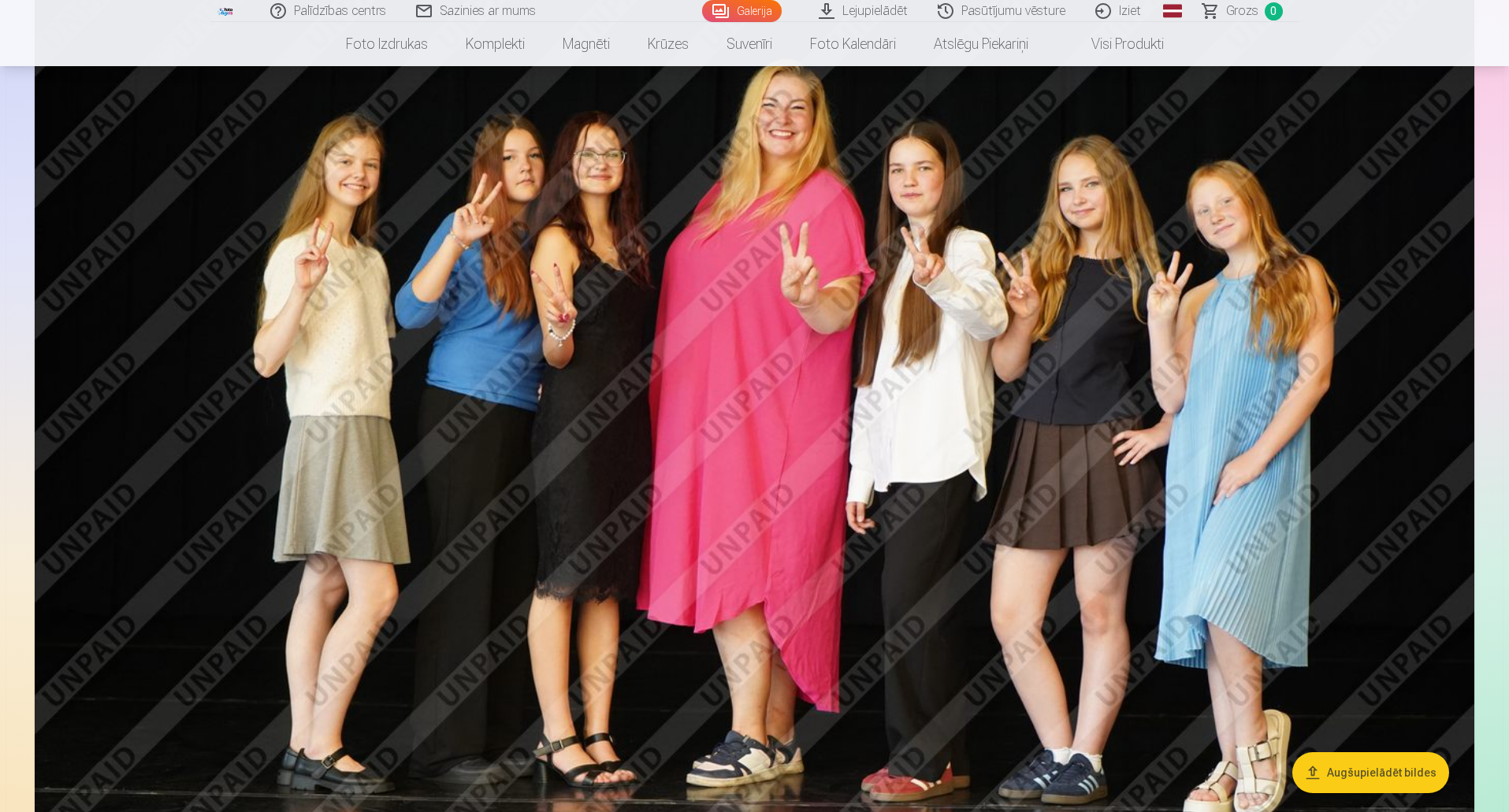
scroll to position [6317, 0]
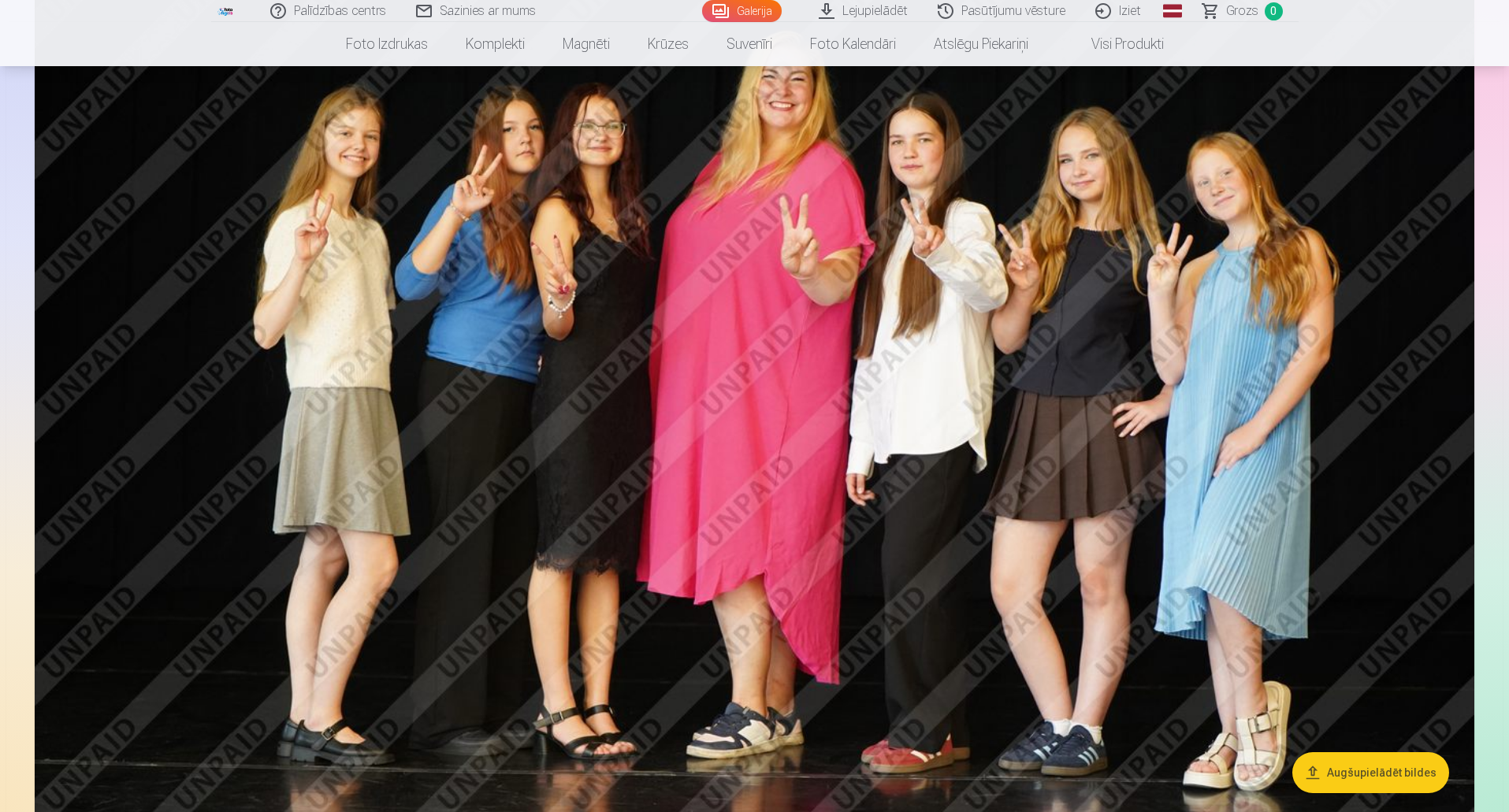
drag, startPoint x: 1349, startPoint y: 39, endPoint x: 1203, endPoint y: 14, distance: 148.1
click at [1349, 39] on nav "Foto izdrukas Augstas kvalitātes fotoattēlu izdrukas 210 gsm papīrs, piesātināt…" at bounding box center [754, 44] width 1509 height 44
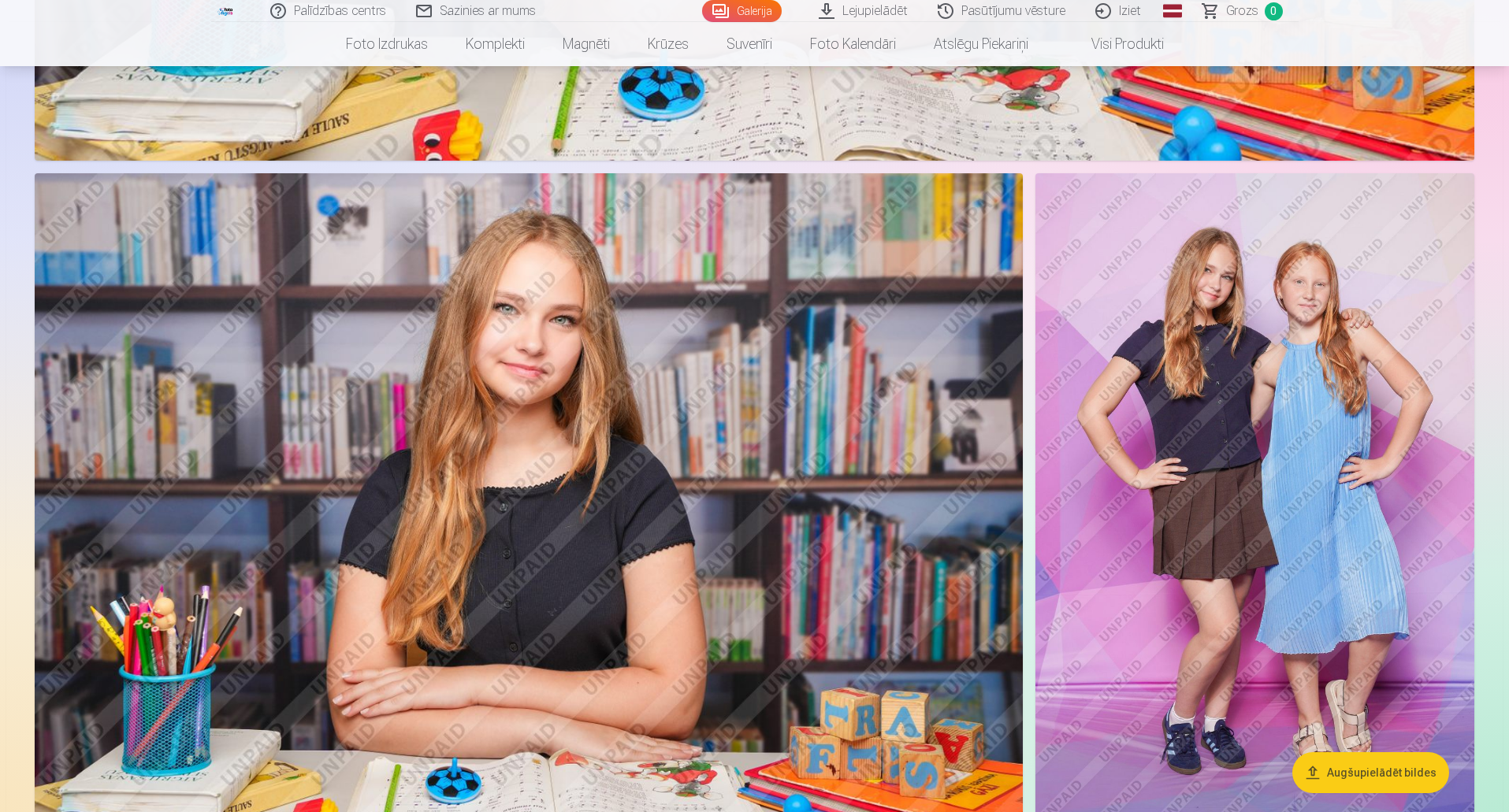
scroll to position [3323, 0]
